Goal: Information Seeking & Learning: Learn about a topic

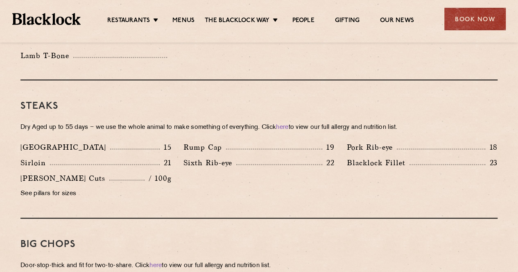
scroll to position [724, 0]
click at [254, 157] on div "Sixth Rib-eye 22" at bounding box center [258, 162] width 151 height 11
drag, startPoint x: 254, startPoint y: 146, endPoint x: 240, endPoint y: 146, distance: 13.5
click at [240, 157] on div "Sixth Rib-eye 22" at bounding box center [258, 162] width 151 height 11
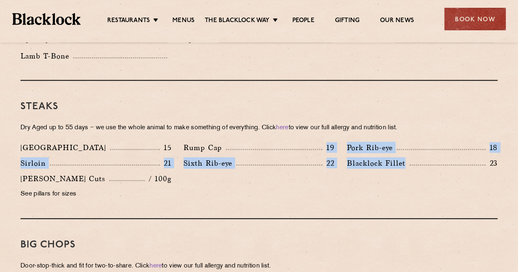
drag, startPoint x: 424, startPoint y: 151, endPoint x: 302, endPoint y: 133, distance: 123.7
click at [302, 142] on div "Denver 15 Rump Cap 19 Pork Rib-eye 18 Sirloin 21 Sixth Rib-eye 22 [PERSON_NAME]…" at bounding box center [258, 173] width 489 height 62
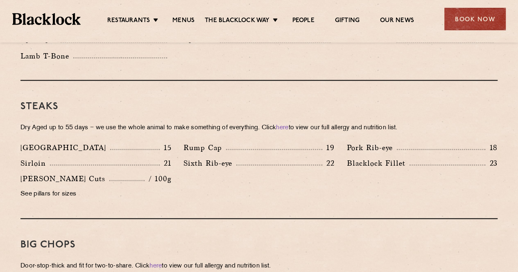
click at [46, 142] on p "[GEOGRAPHIC_DATA]" at bounding box center [65, 147] width 90 height 11
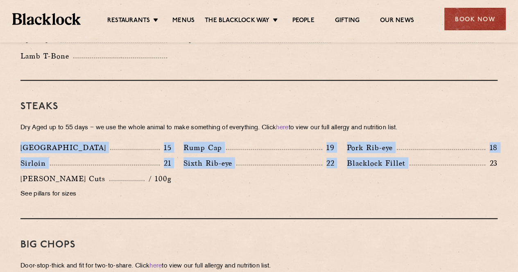
drag, startPoint x: 20, startPoint y: 136, endPoint x: 485, endPoint y: 199, distance: 469.0
click at [485, 199] on div "Steaks Dry Aged up to 55 days − we use the whole animal to make something of ev…" at bounding box center [258, 150] width 477 height 138
click at [410, 177] on div "Denver 15 Rump Cap 19 Pork Rib-eye 18 Sirloin 21 Sixth Rib-eye 22 [PERSON_NAME]…" at bounding box center [258, 173] width 489 height 62
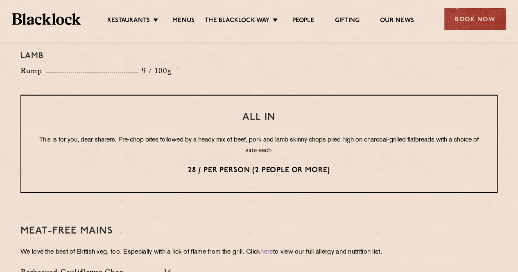
scroll to position [1003, 0]
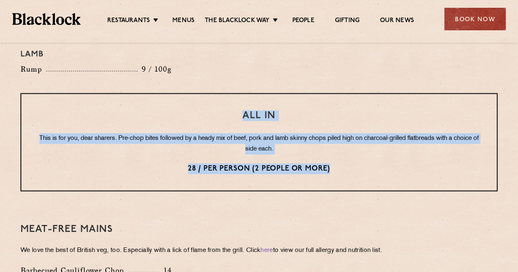
drag, startPoint x: 349, startPoint y: 147, endPoint x: 144, endPoint y: 97, distance: 210.6
click at [144, 97] on div "All In This is for you, dear sharers. Pre-chop bites followed by a heady mix of…" at bounding box center [258, 142] width 477 height 98
click at [266, 133] on p "This is for you, dear sharers. Pre-chop bites followed by a heady mix of beef, …" at bounding box center [259, 143] width 442 height 21
drag, startPoint x: 334, startPoint y: 147, endPoint x: 216, endPoint y: 89, distance: 131.0
click at [216, 93] on div "All In This is for you, dear sharers. Pre-chop bites followed by a heady mix of…" at bounding box center [258, 142] width 477 height 98
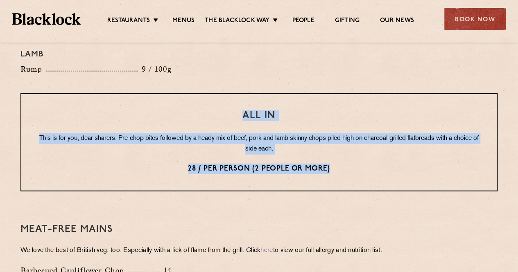
drag, startPoint x: 247, startPoint y: 94, endPoint x: 208, endPoint y: 94, distance: 38.9
click at [208, 110] on h3 "All In" at bounding box center [259, 115] width 442 height 11
